Goal: Task Accomplishment & Management: Complete application form

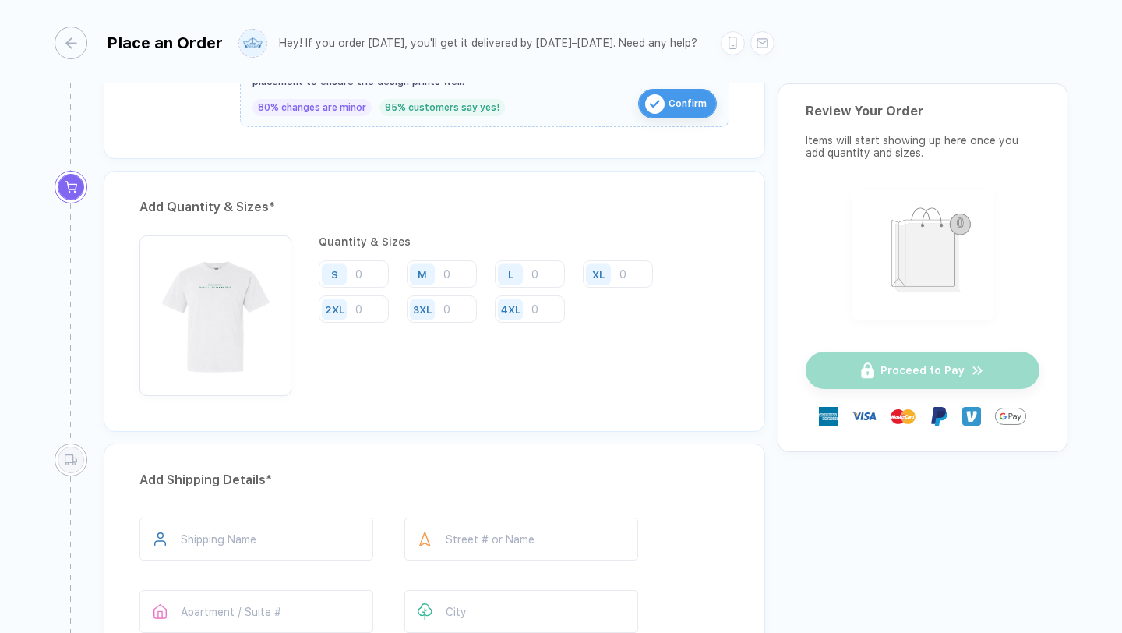
scroll to position [729, 0]
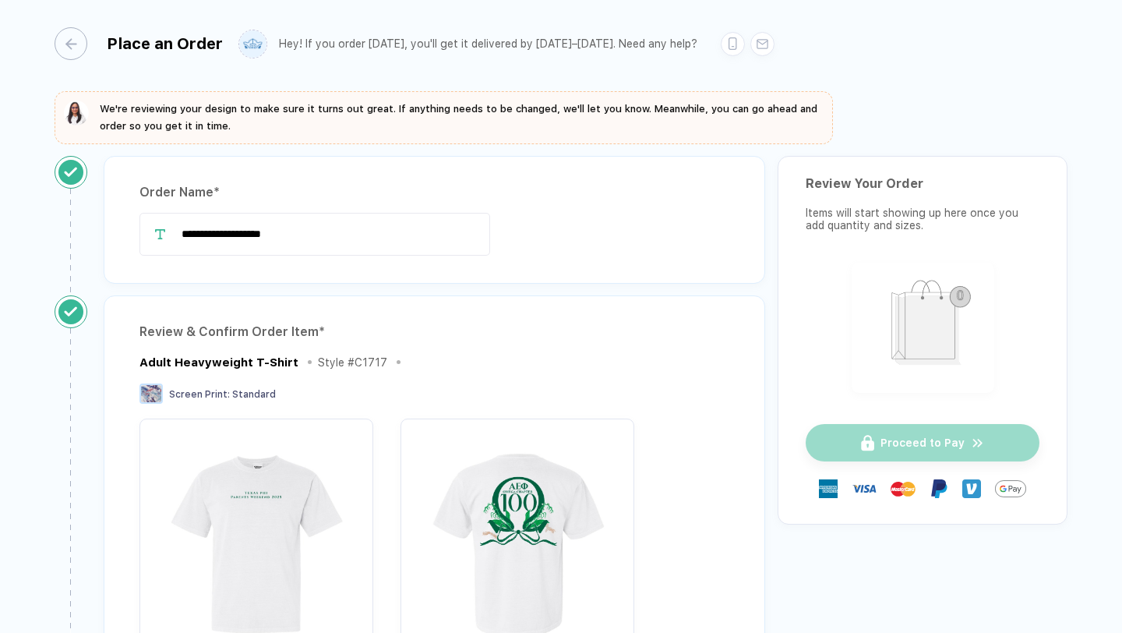
scroll to position [729, 0]
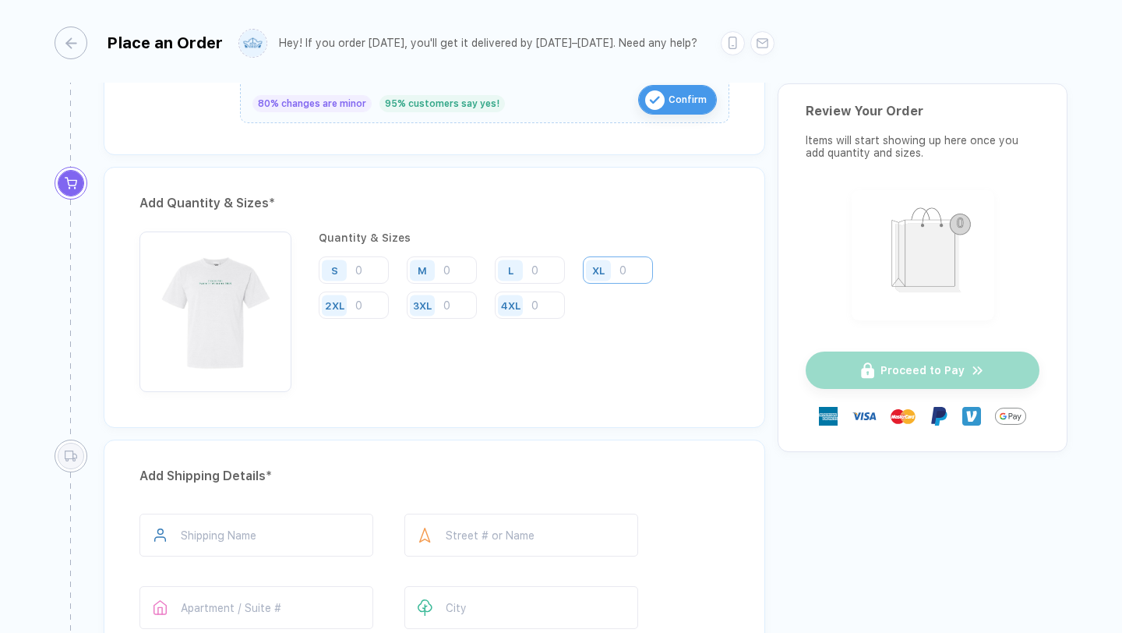
click at [639, 272] on input "number" at bounding box center [618, 269] width 70 height 27
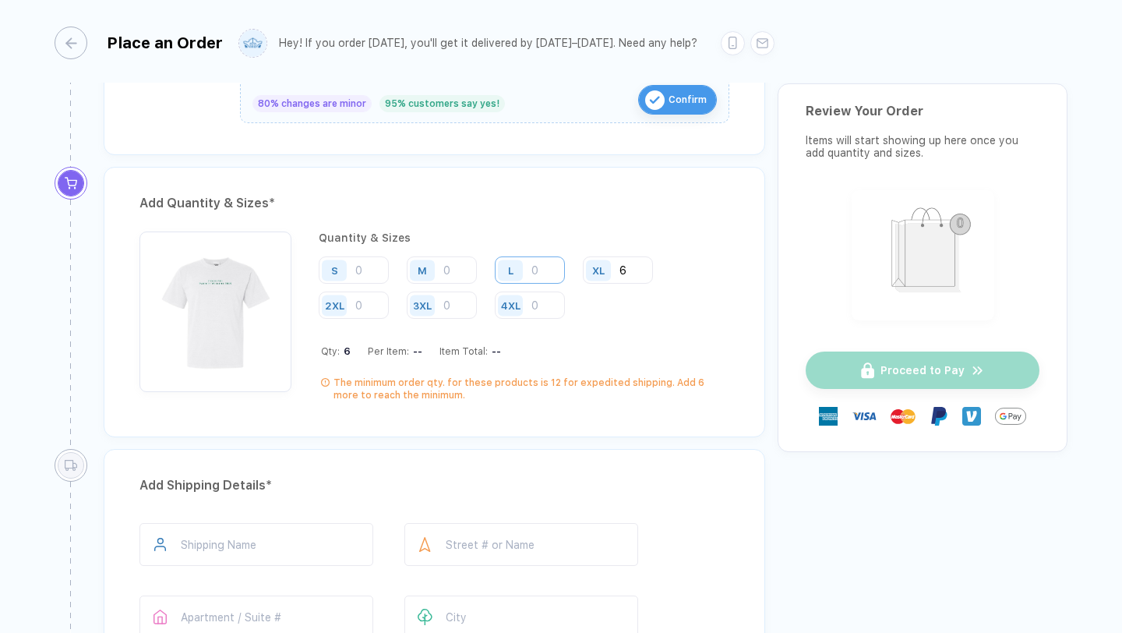
type input "6"
click at [536, 271] on input "number" at bounding box center [530, 269] width 70 height 27
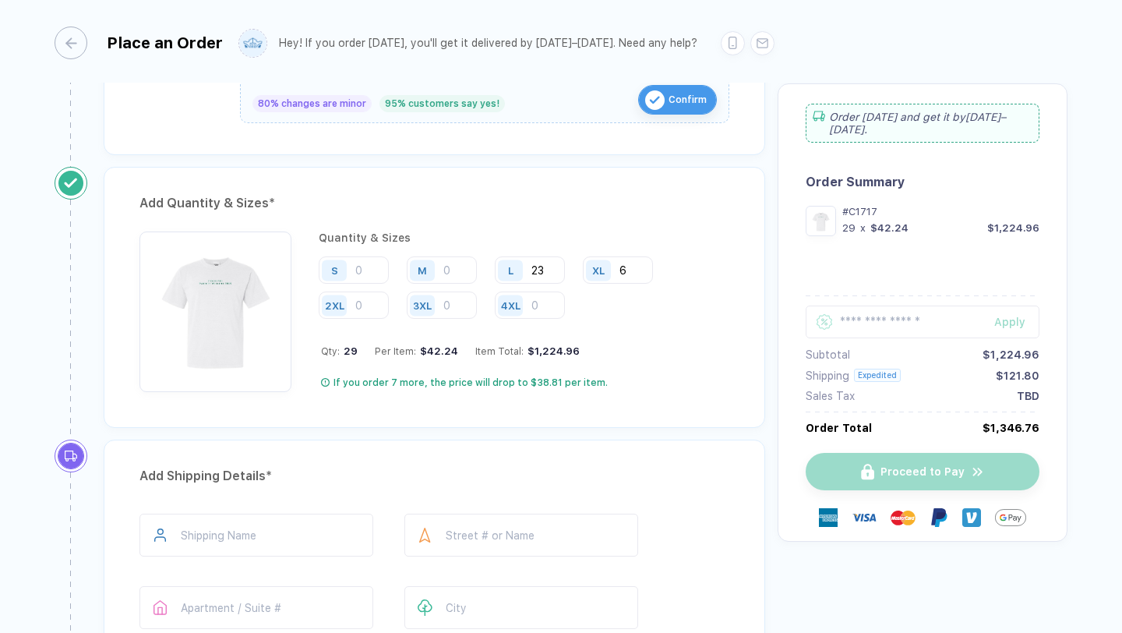
type input "23"
click at [437, 267] on div "M" at bounding box center [425, 269] width 36 height 27
click at [455, 271] on input "number" at bounding box center [442, 269] width 70 height 27
type input "16"
click at [366, 275] on input "number" at bounding box center [354, 269] width 70 height 27
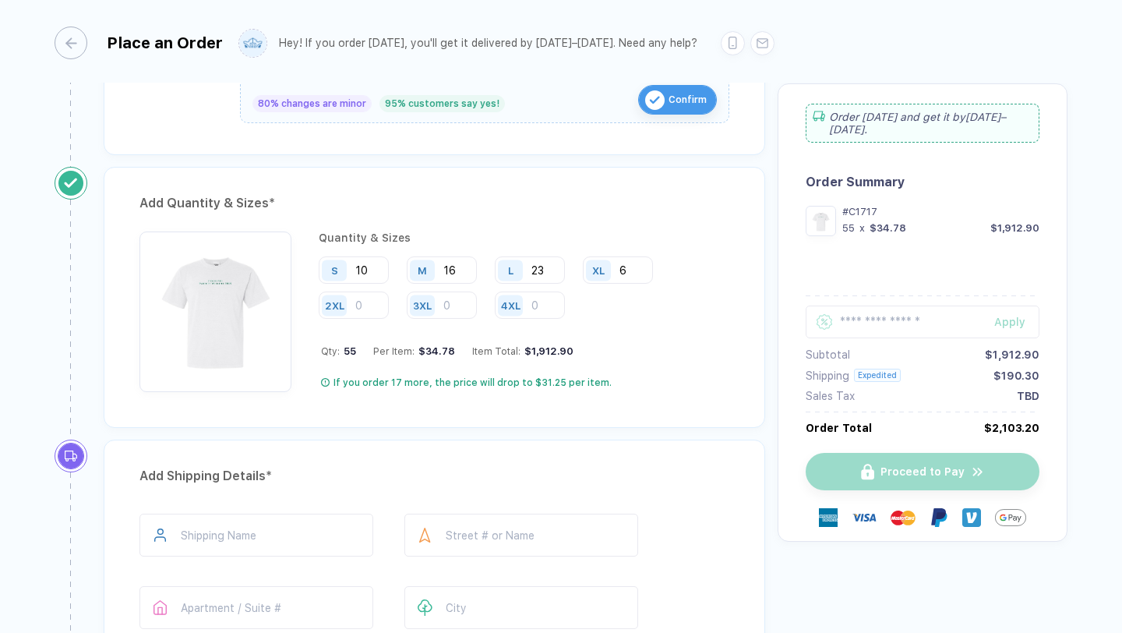
type input "10"
click at [448, 221] on div "Add Quantity & Sizes * Quantity & Sizes S 10 M 16 L 23 XL 6 2XL 3XL 4XL Qty: 55…" at bounding box center [435, 297] width 662 height 261
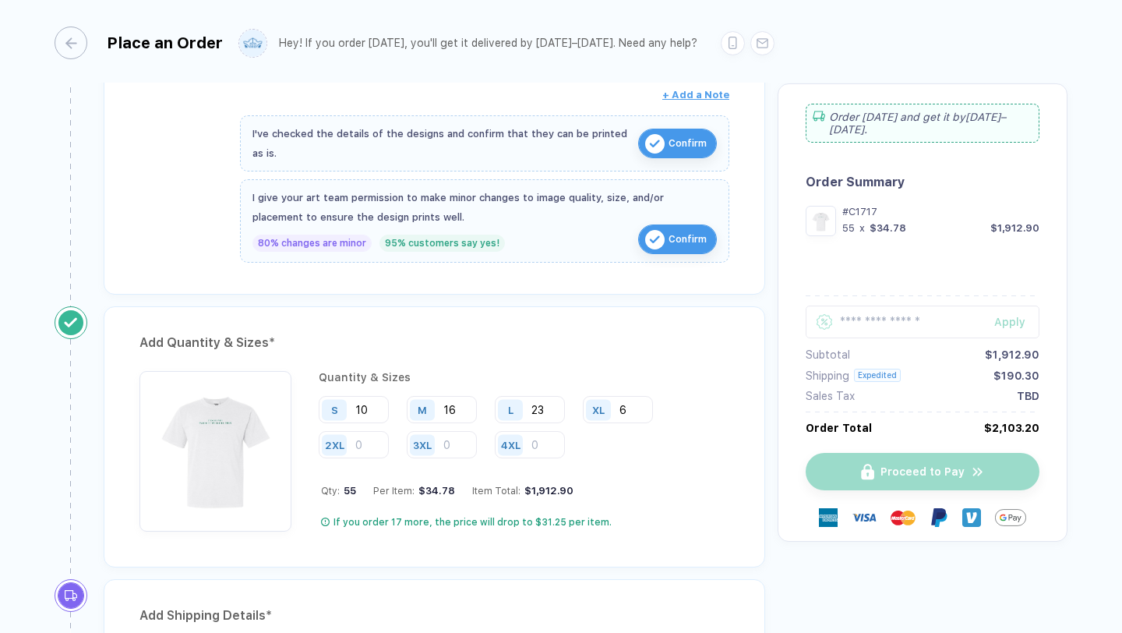
scroll to position [603, 0]
